Goal: Transaction & Acquisition: Download file/media

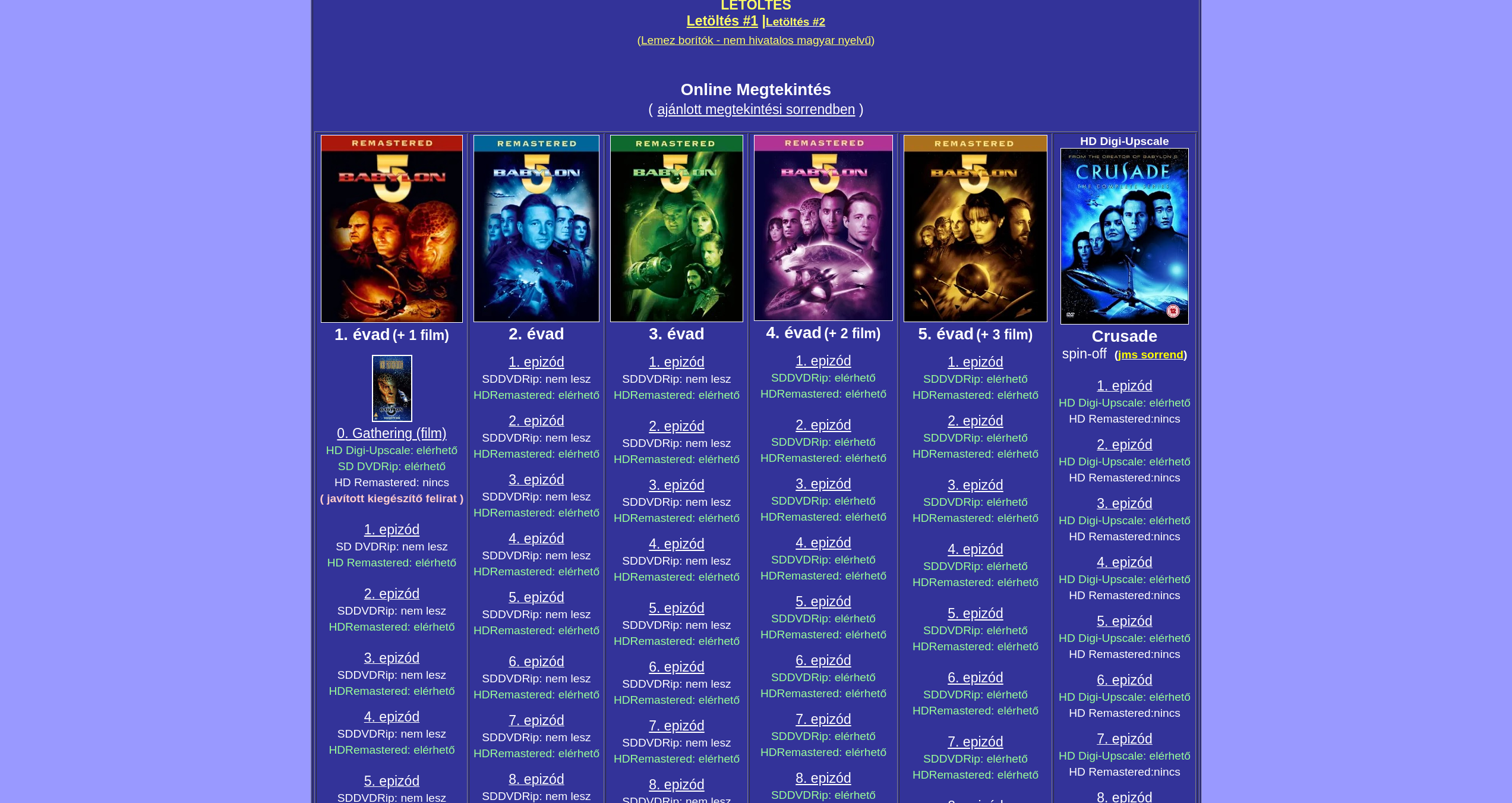
scroll to position [179, 0]
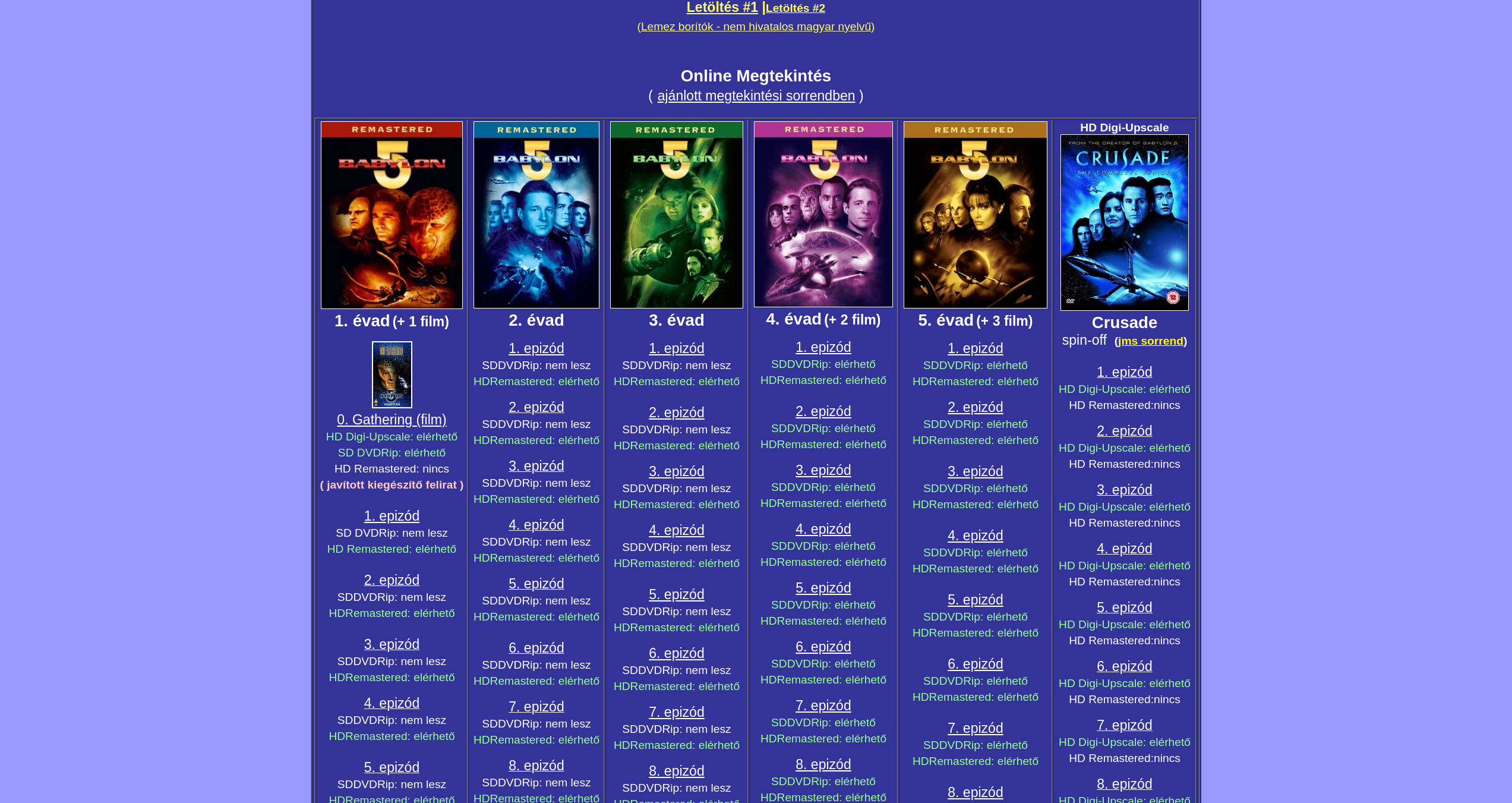
click at [403, 413] on span "0. Gathering (film)" at bounding box center [392, 420] width 110 height 16
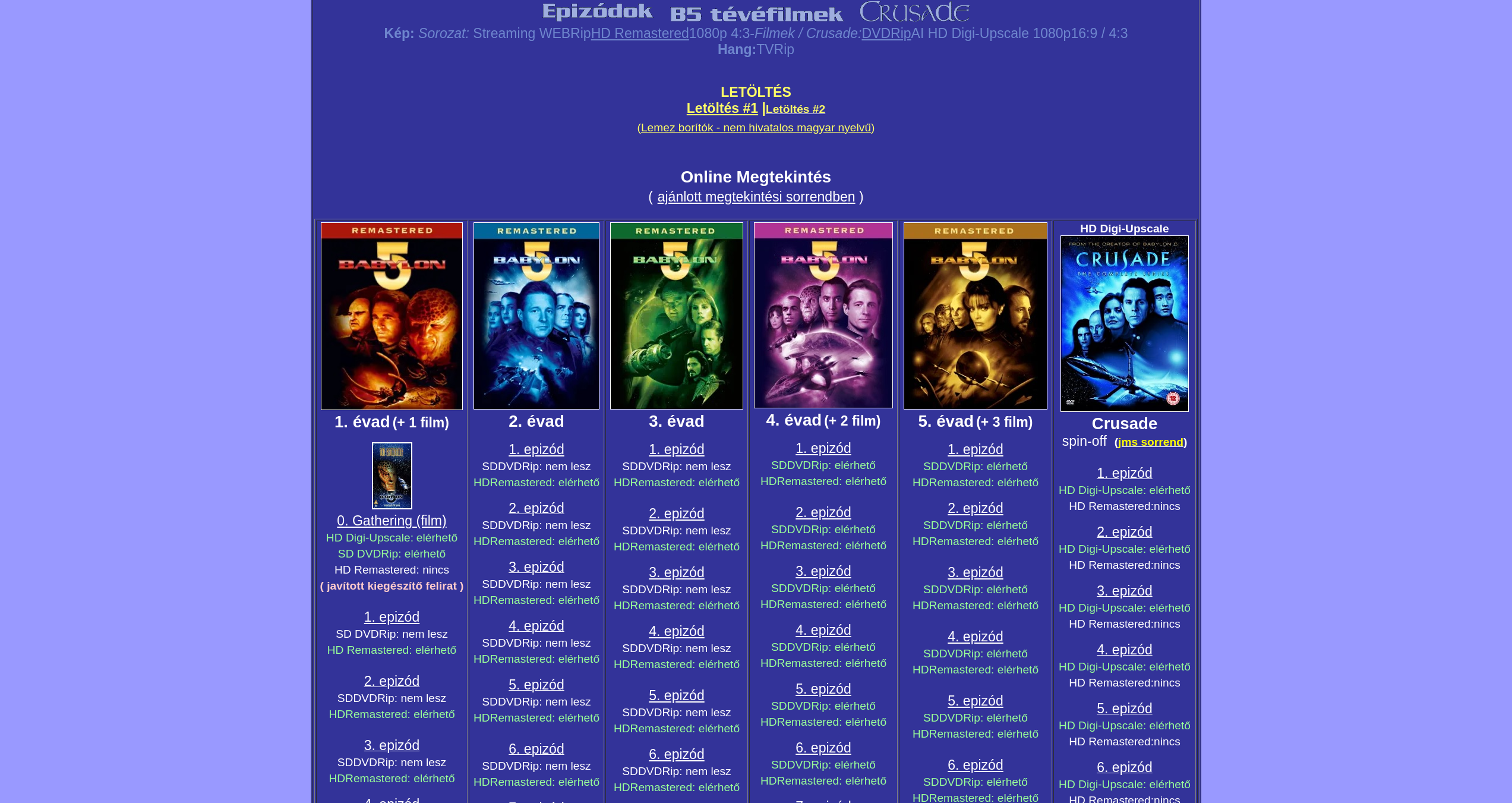
scroll to position [0, 0]
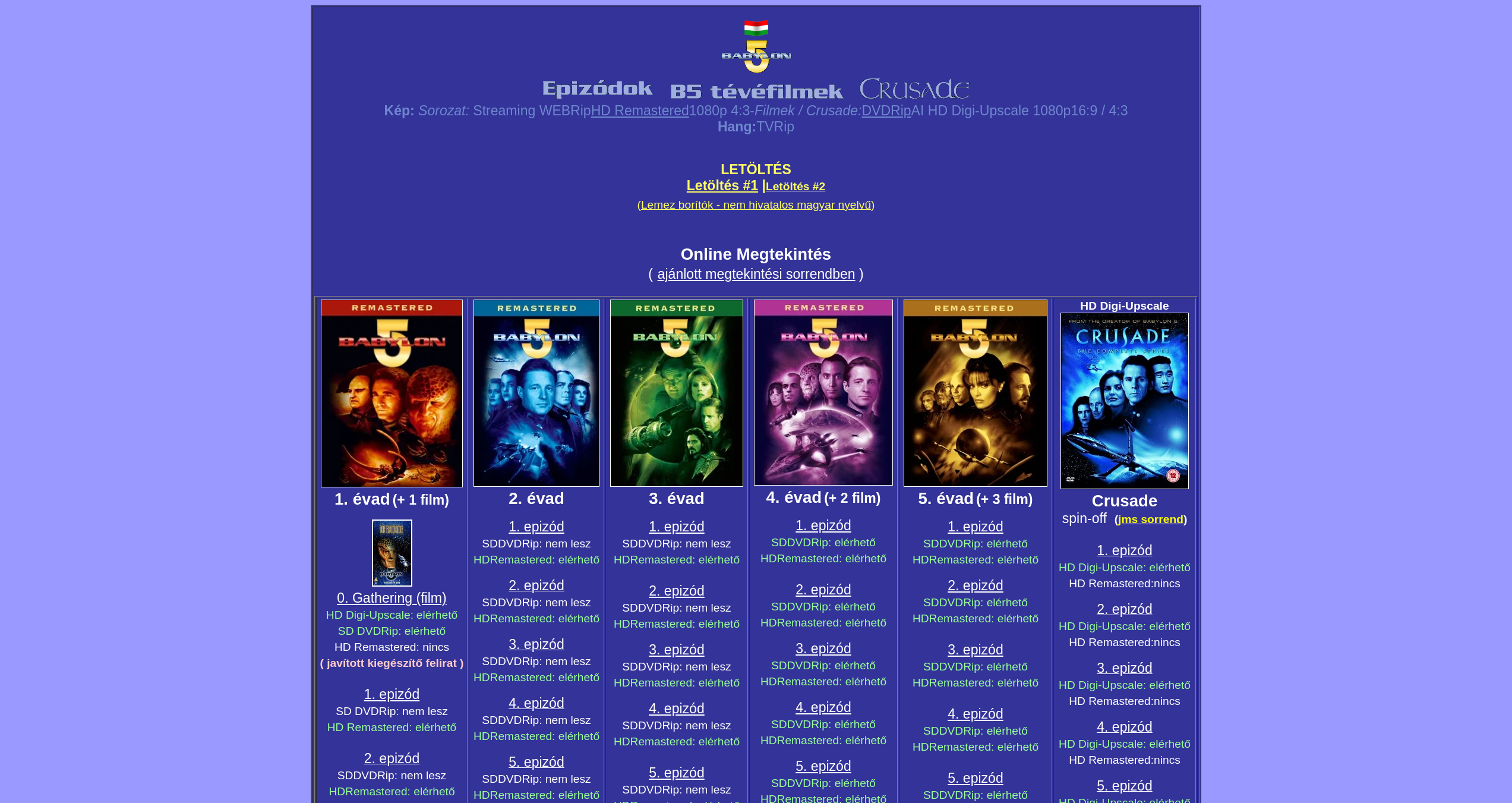
click at [734, 186] on link "Letöltés #1" at bounding box center [723, 186] width 71 height 16
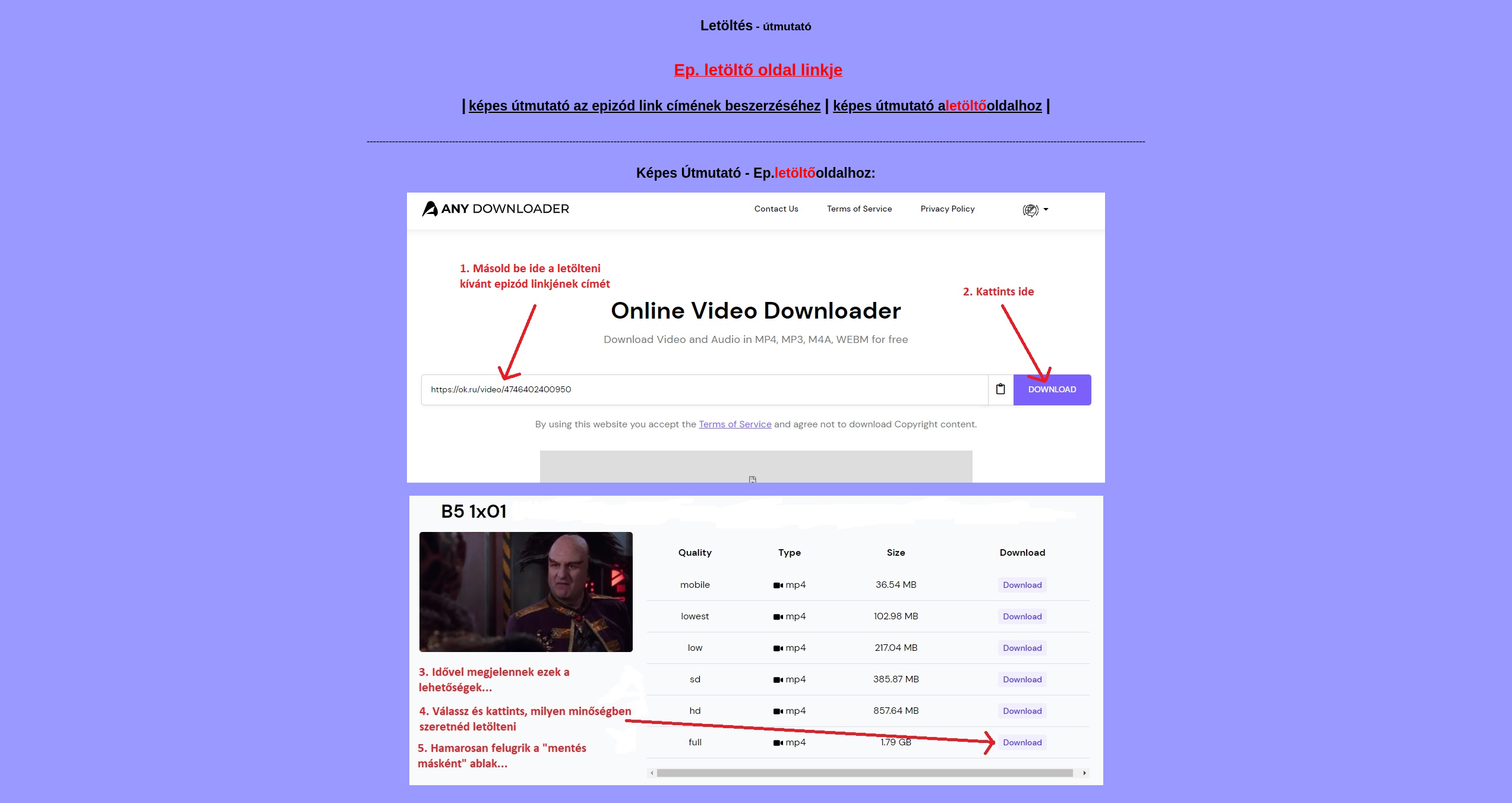
click at [750, 71] on span "Ep. letöltő oldal linkje" at bounding box center [758, 70] width 169 height 18
